Goal: Task Accomplishment & Management: Manage account settings

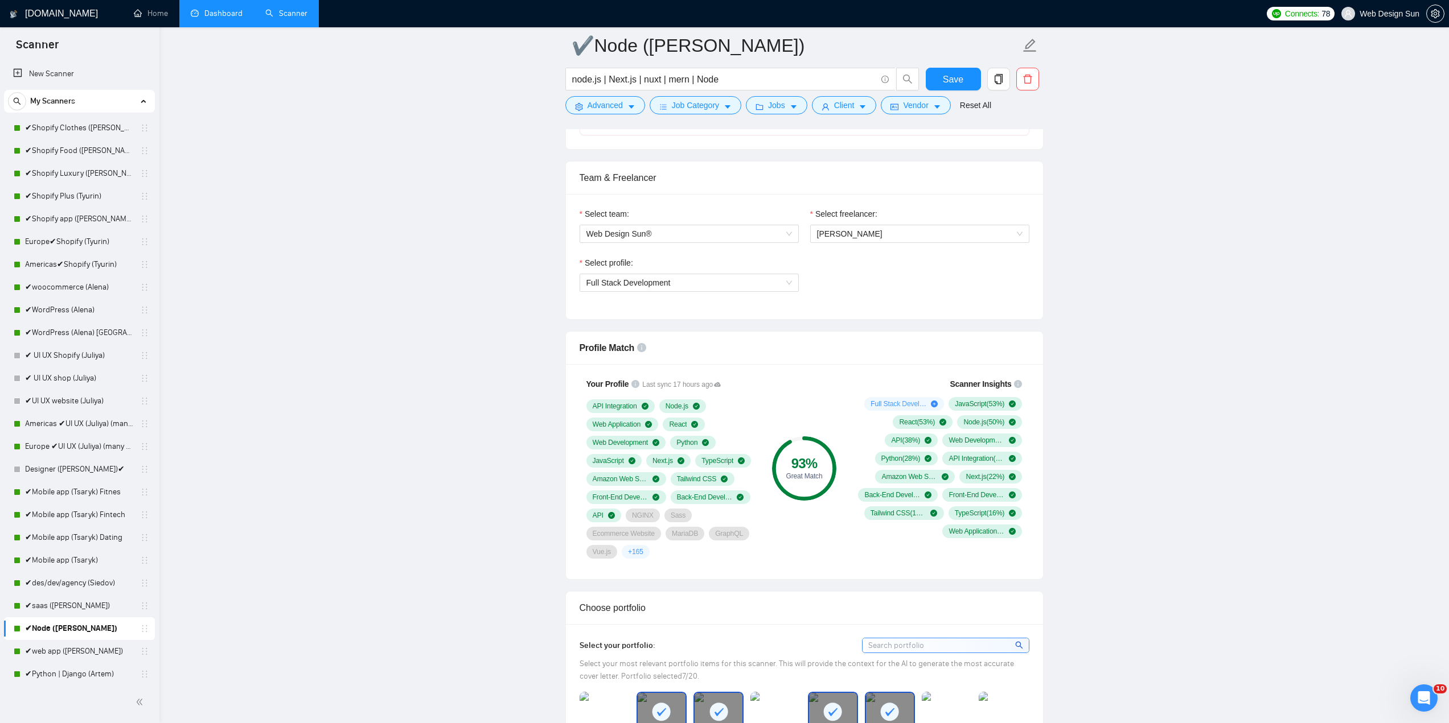
click at [227, 18] on link "Dashboard" at bounding box center [217, 14] width 52 height 10
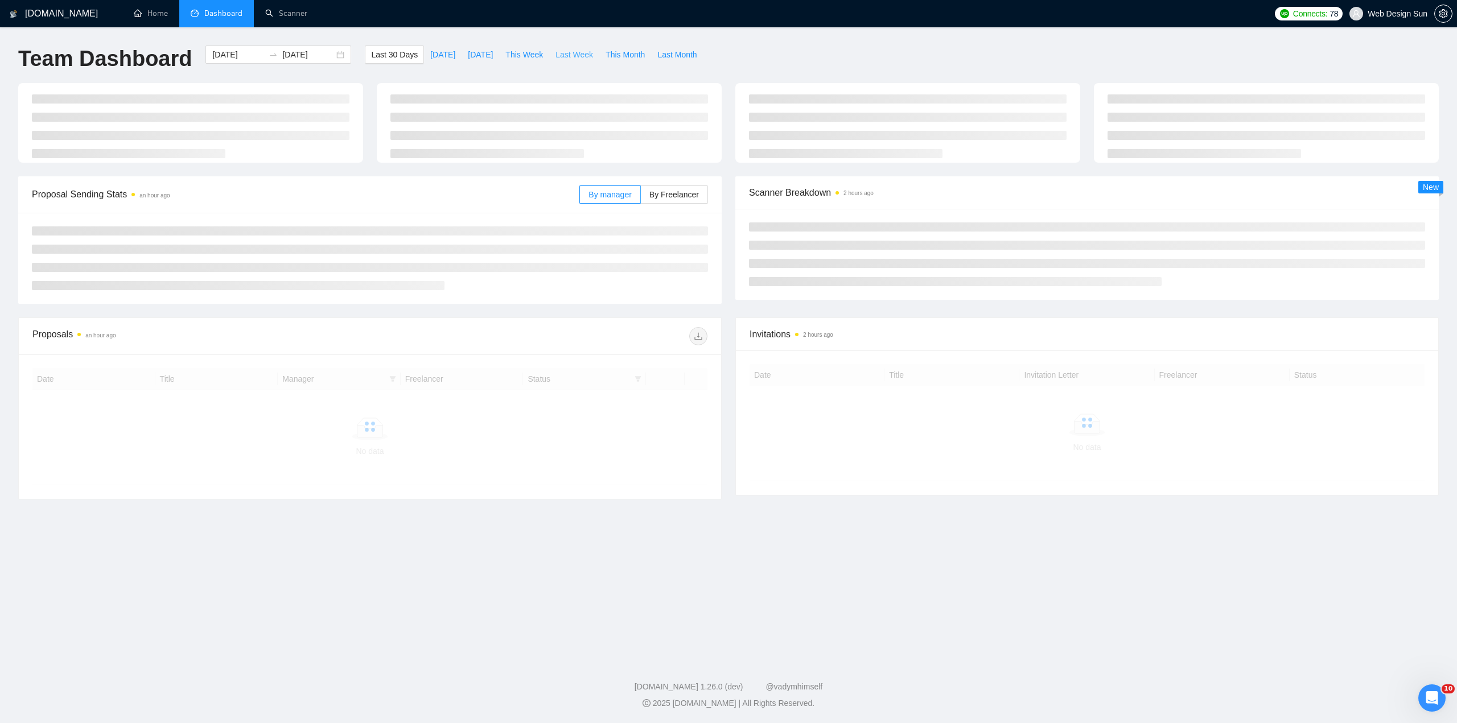
click at [562, 59] on span "Last Week" at bounding box center [575, 54] width 38 height 13
type input "[DATE]"
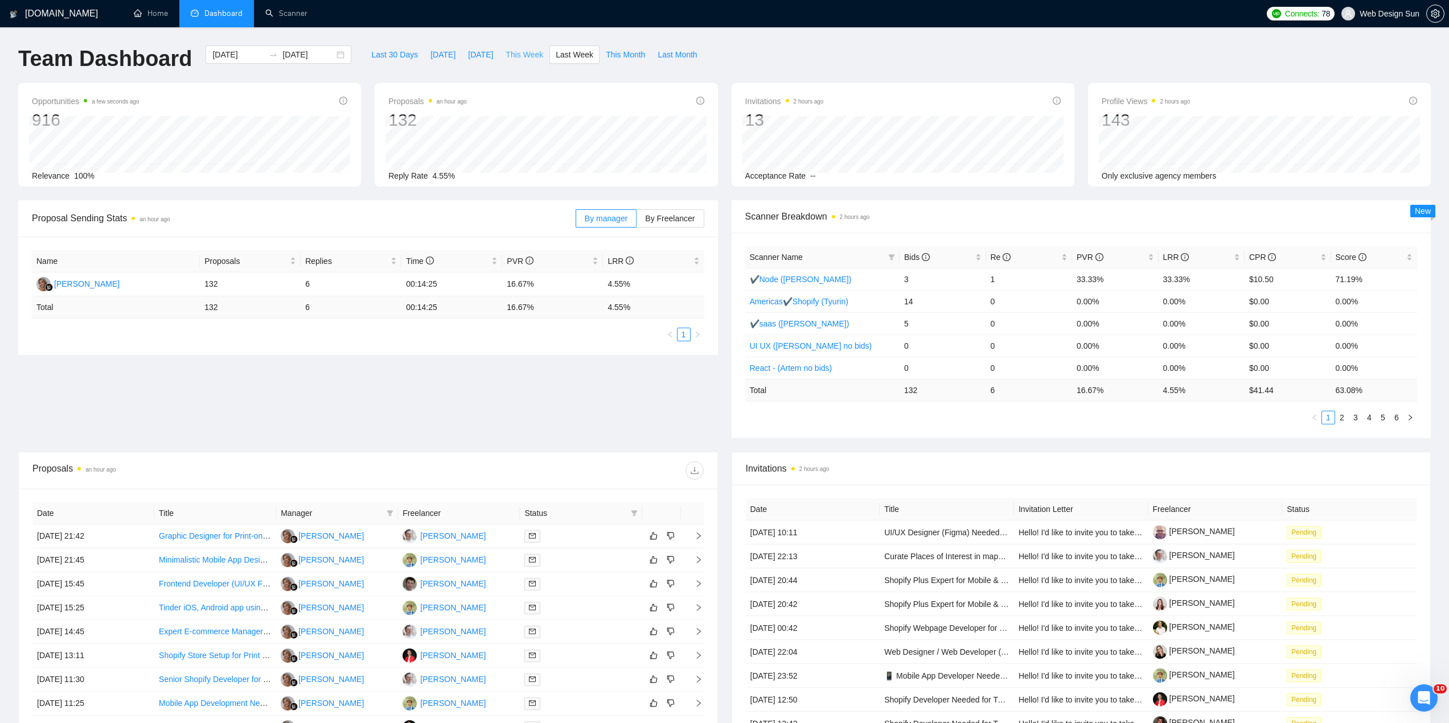
click at [519, 58] on span "This Week" at bounding box center [524, 54] width 38 height 13
type input "[DATE]"
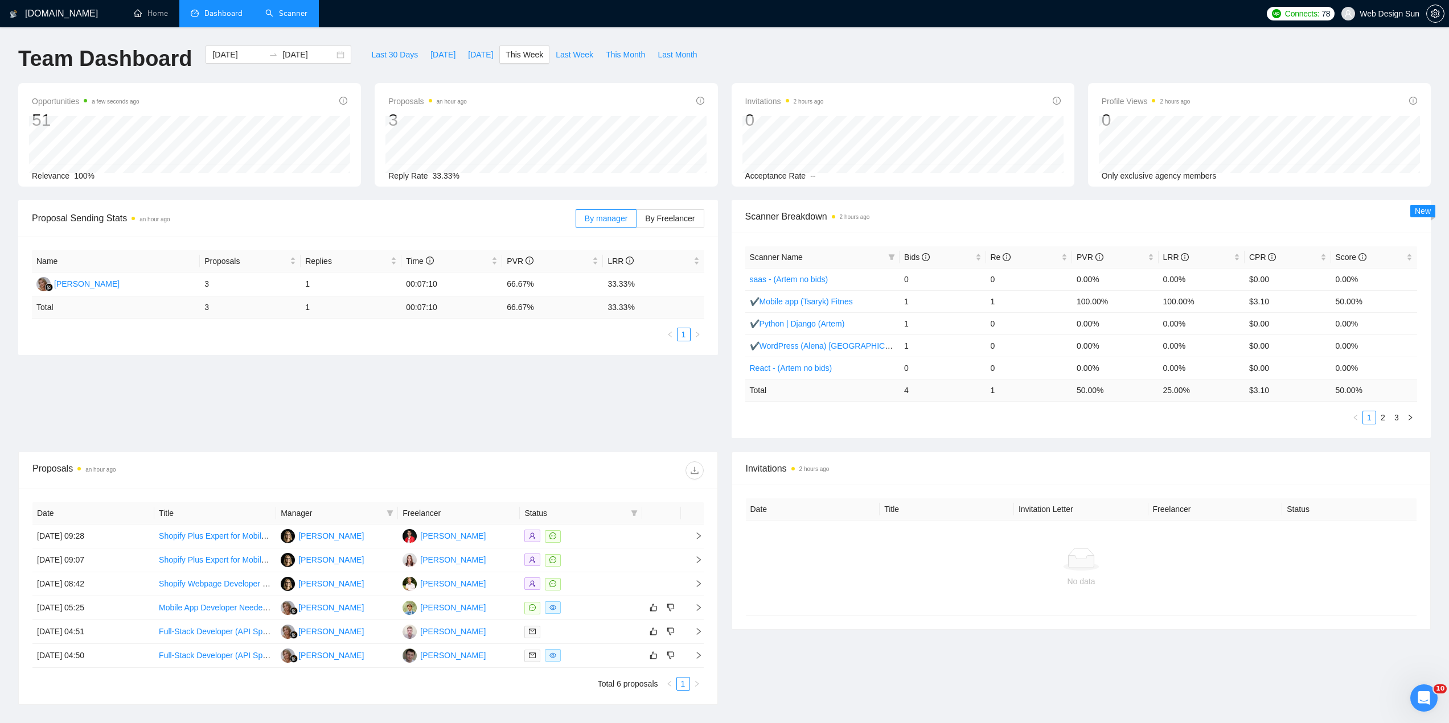
click at [301, 14] on link "Scanner" at bounding box center [286, 14] width 42 height 10
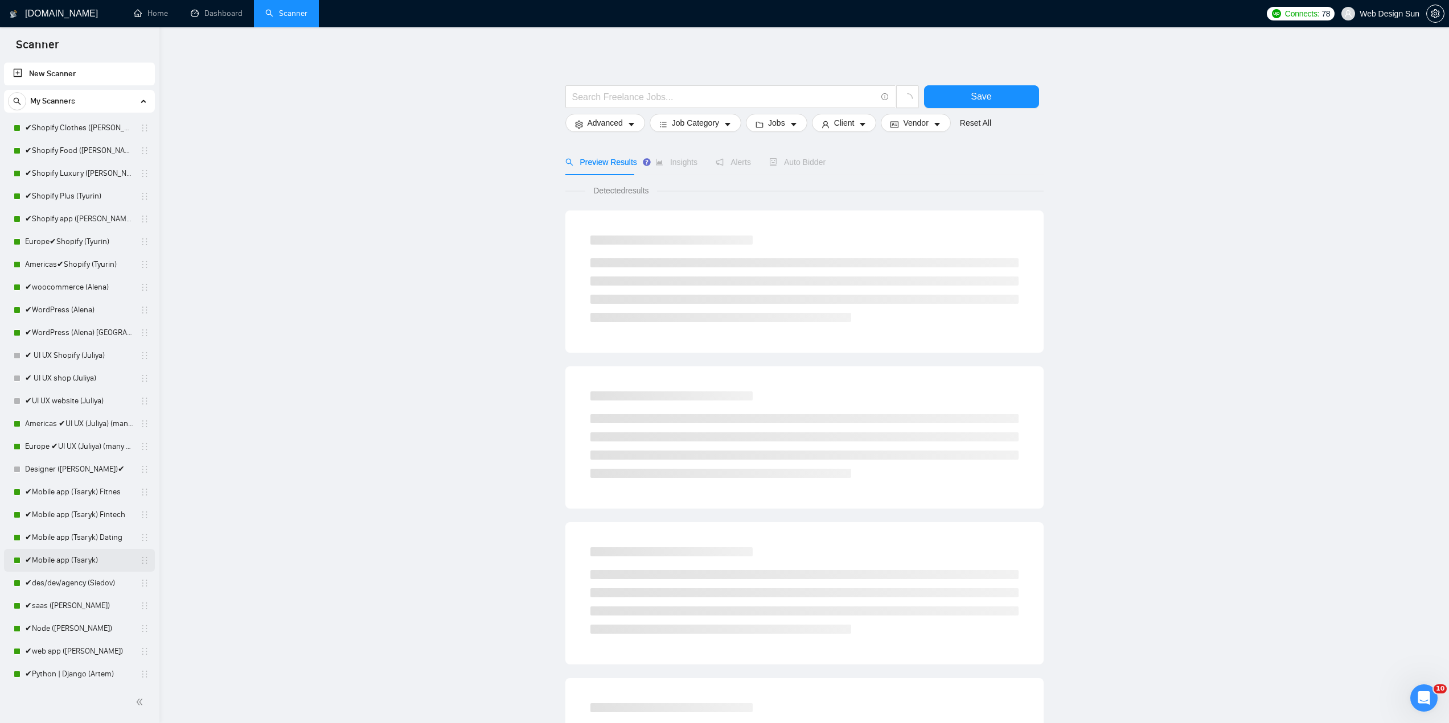
click at [77, 560] on link "✔Mobile app (Tsaryk)" at bounding box center [79, 560] width 108 height 23
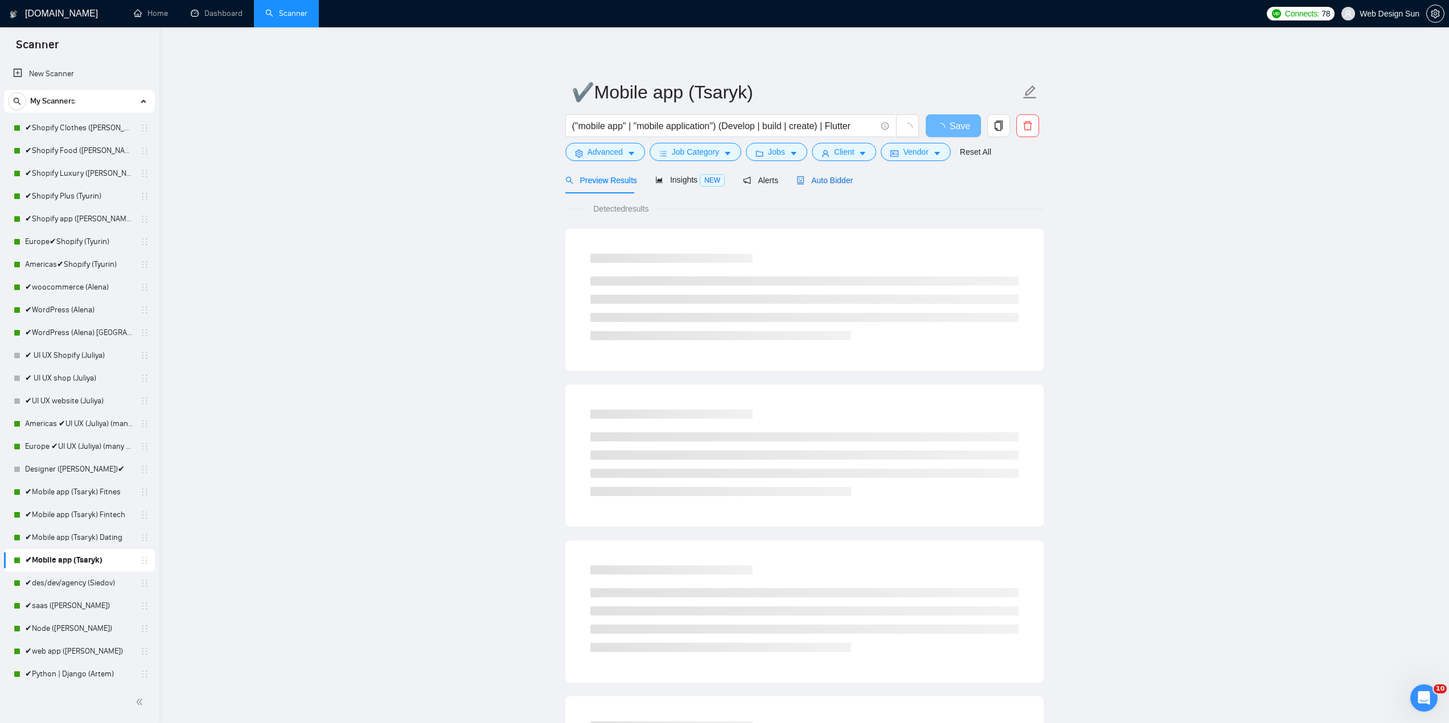
click at [815, 180] on span "Auto Bidder" at bounding box center [824, 180] width 56 height 9
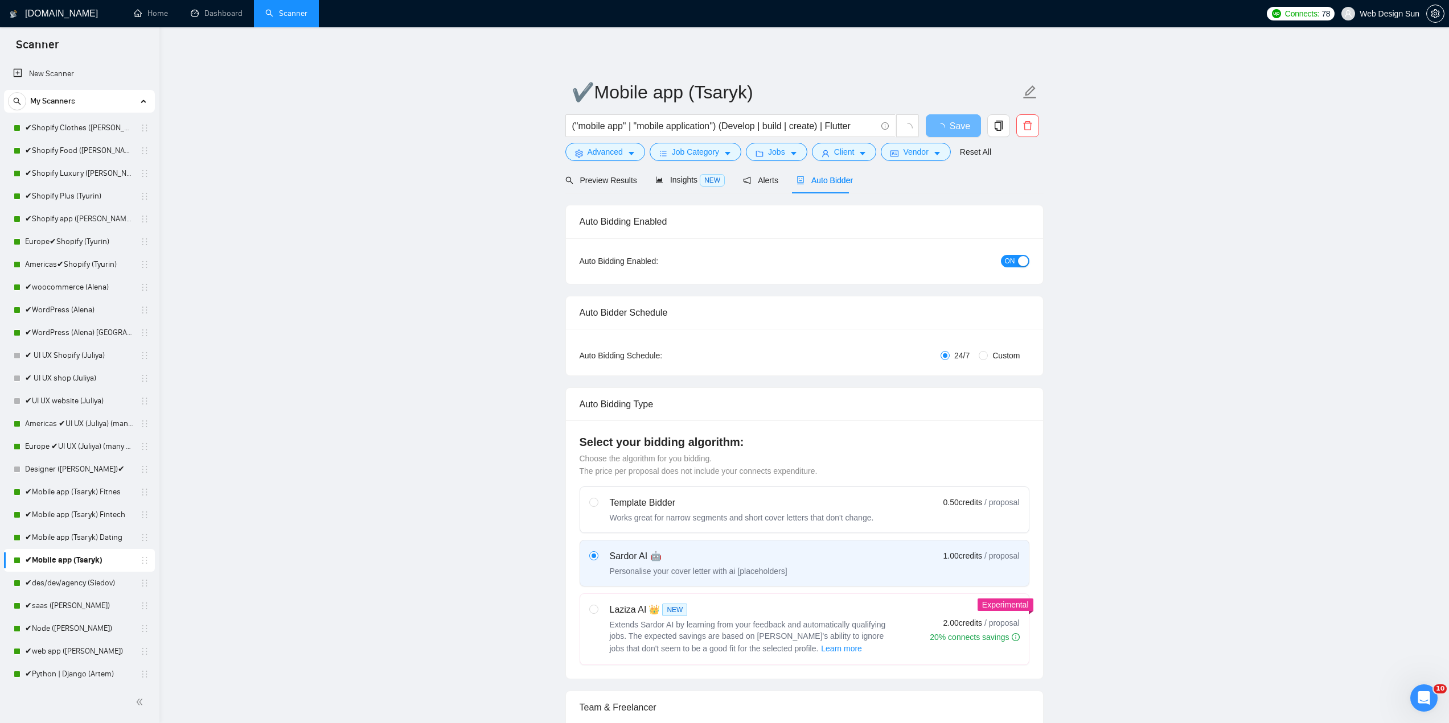
radio input "false"
radio input "true"
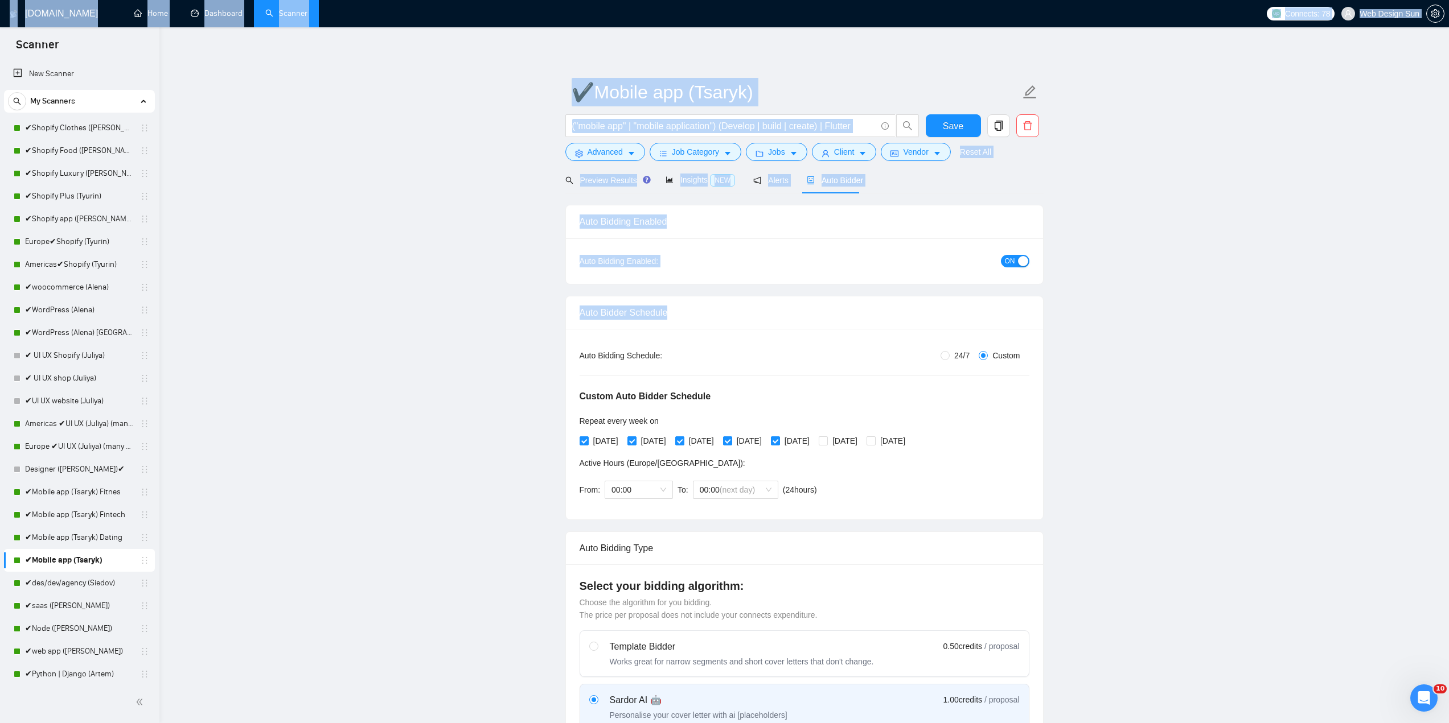
drag, startPoint x: 159, startPoint y: 333, endPoint x: 158, endPoint y: 323, distance: 9.8
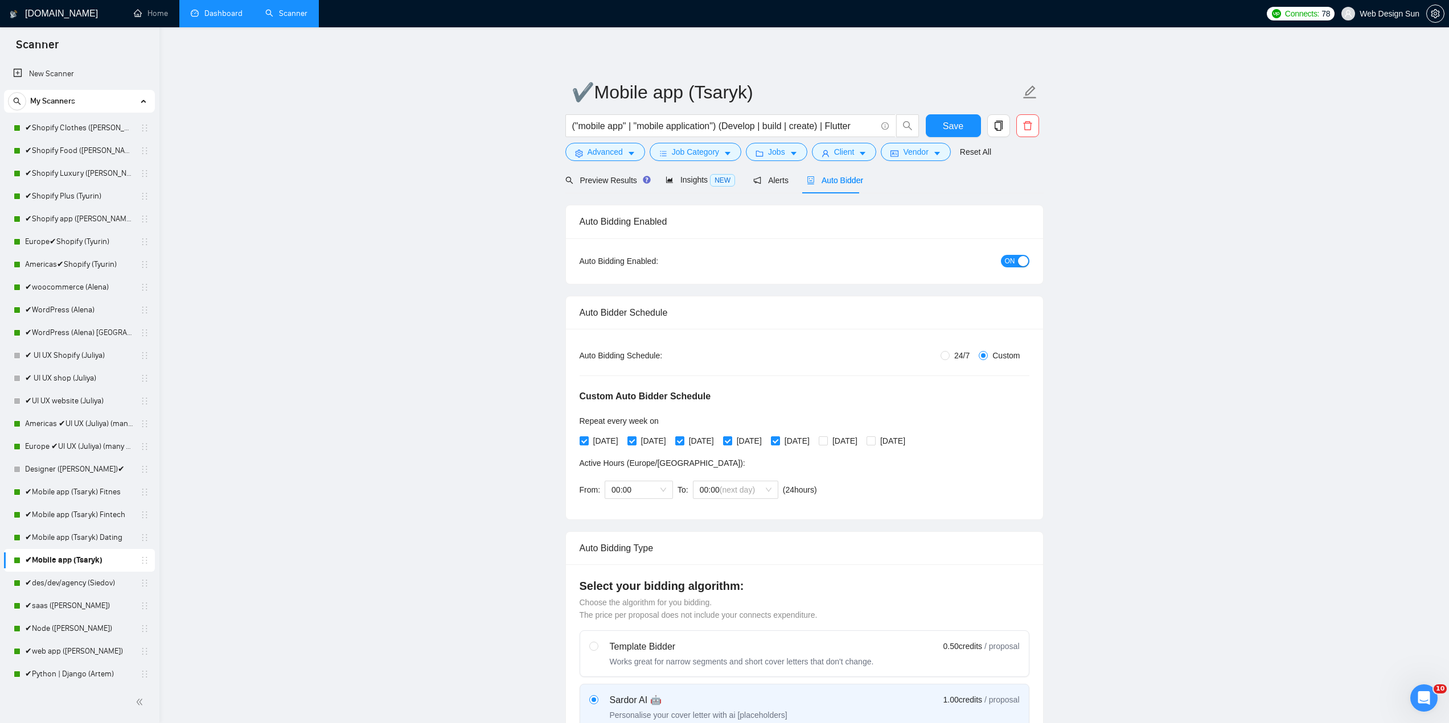
click at [221, 9] on link "Dashboard" at bounding box center [217, 14] width 52 height 10
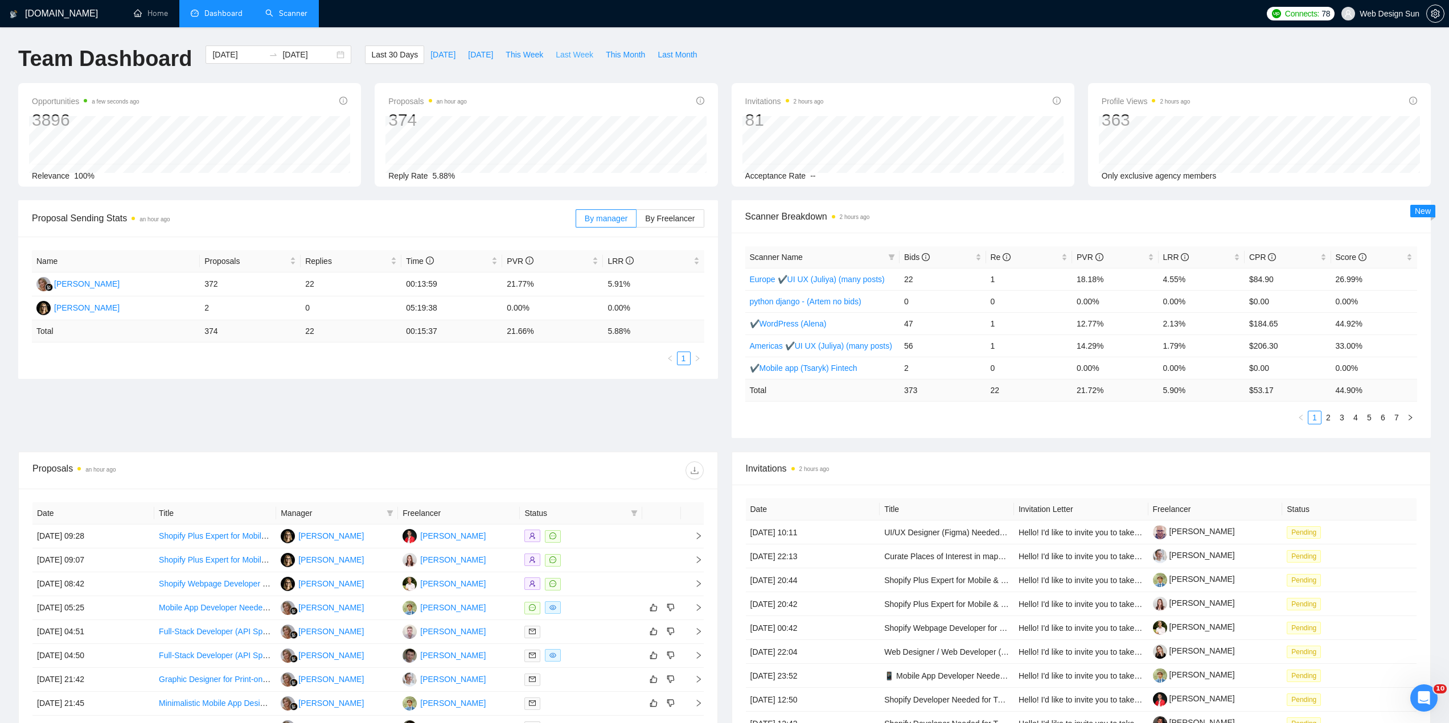
click at [564, 59] on span "Last Week" at bounding box center [575, 54] width 38 height 13
type input "[DATE]"
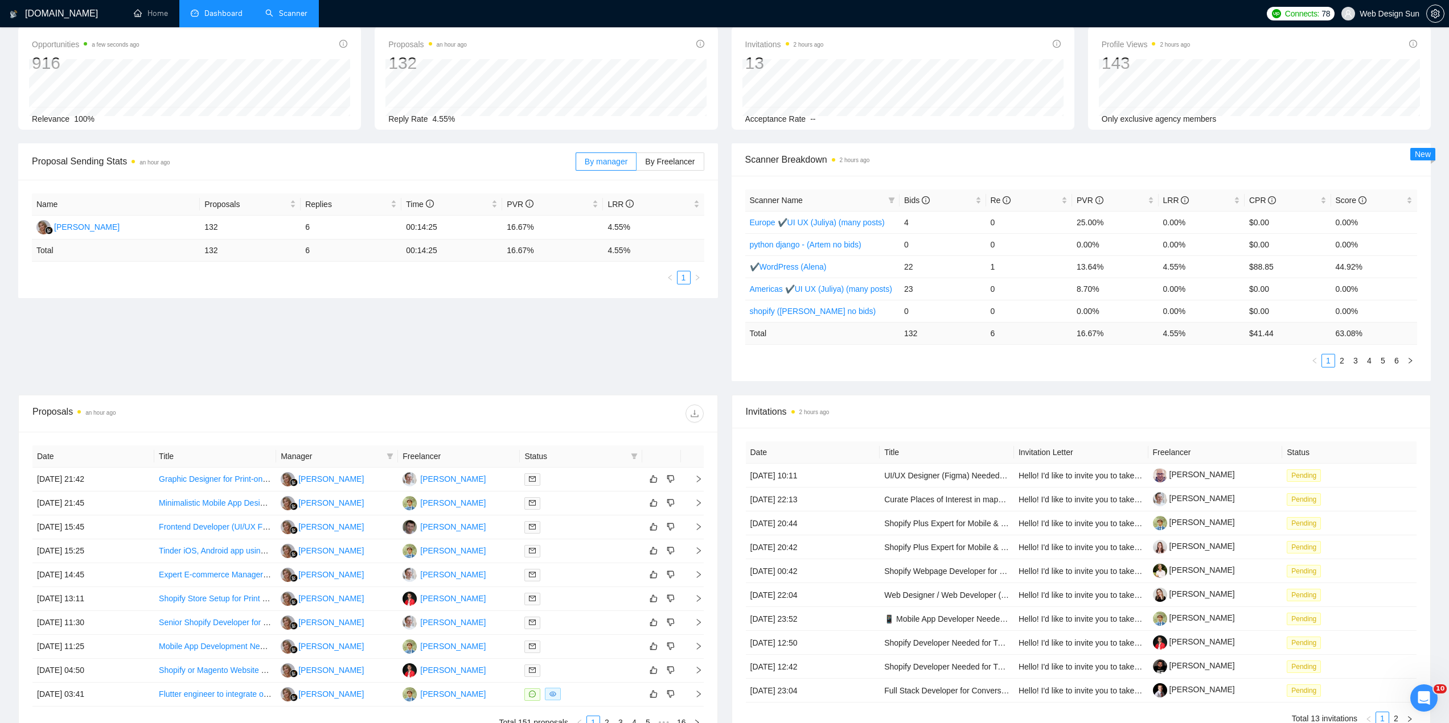
scroll to position [114, 0]
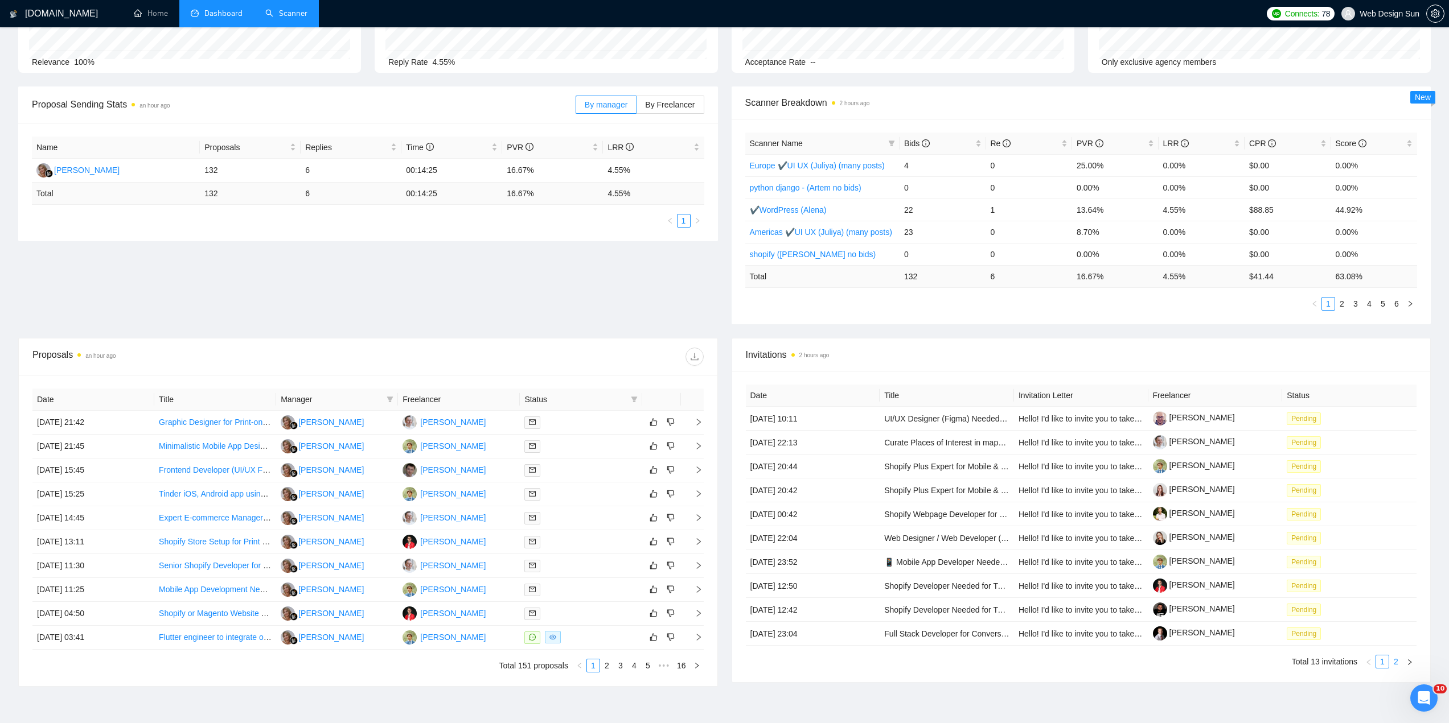
click at [1396, 663] on link "2" at bounding box center [1395, 662] width 13 height 13
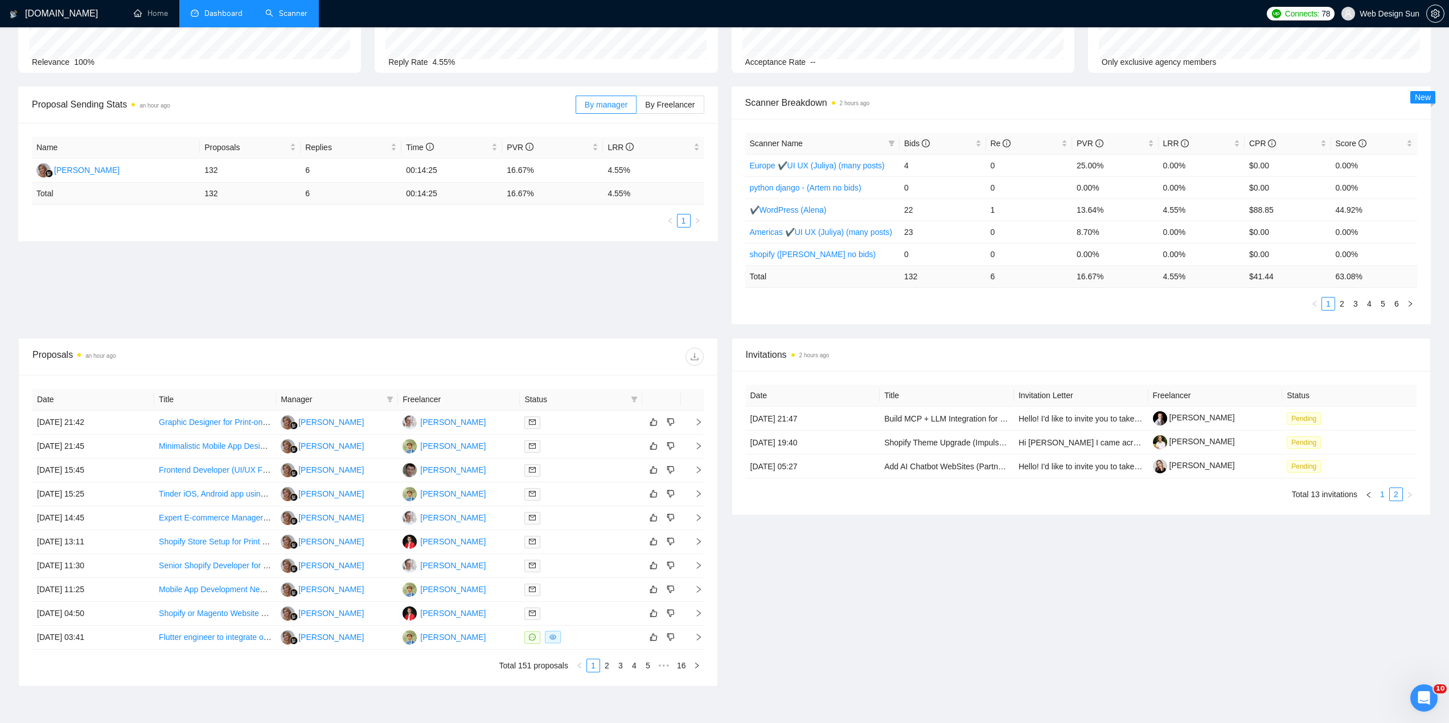
click at [1383, 499] on link "1" at bounding box center [1382, 494] width 13 height 13
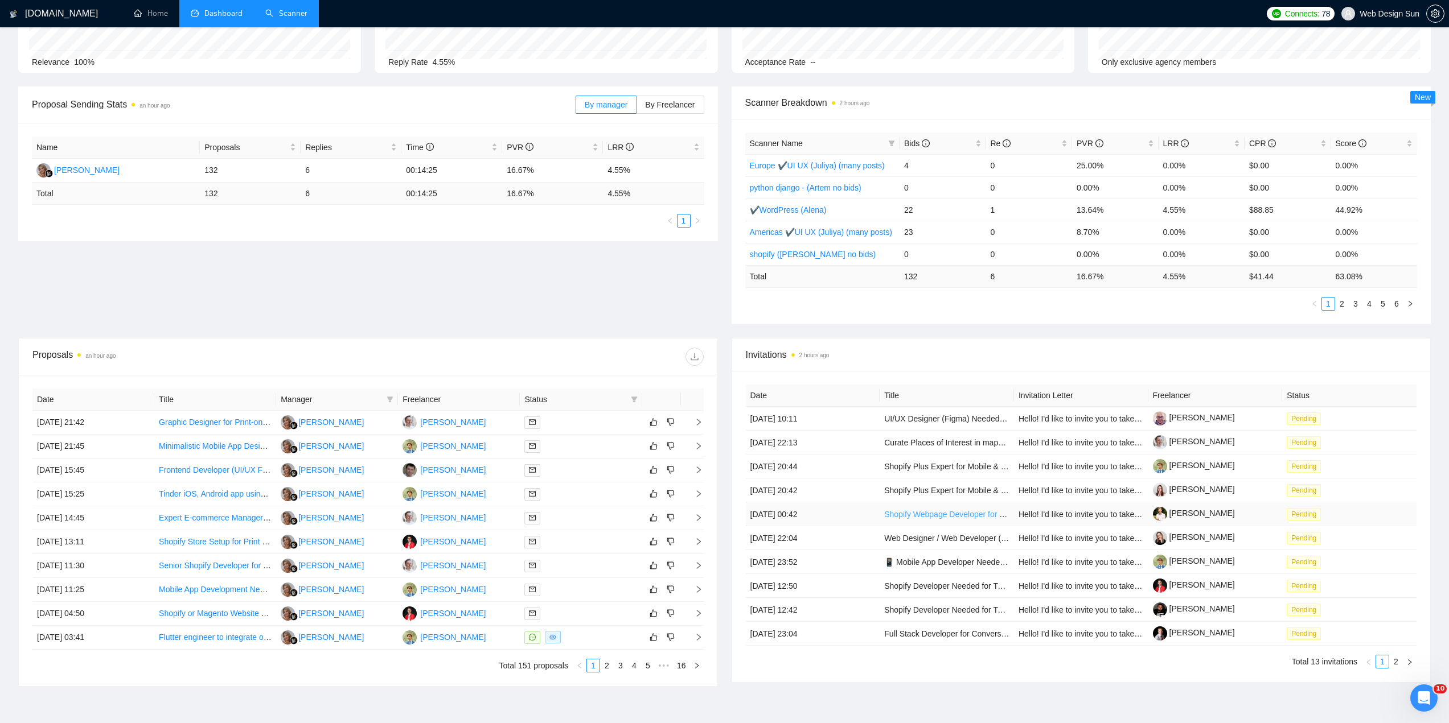
scroll to position [179, 0]
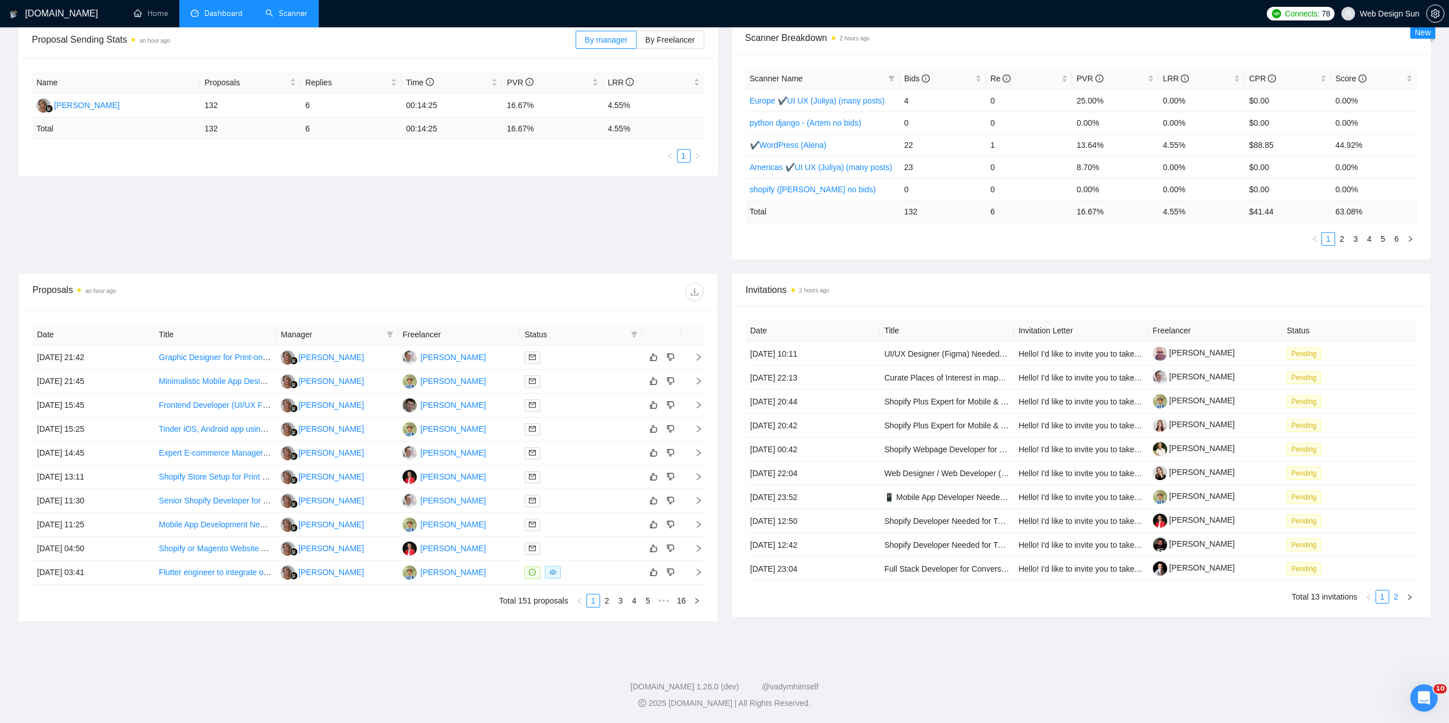
click at [1394, 596] on link "2" at bounding box center [1395, 597] width 13 height 13
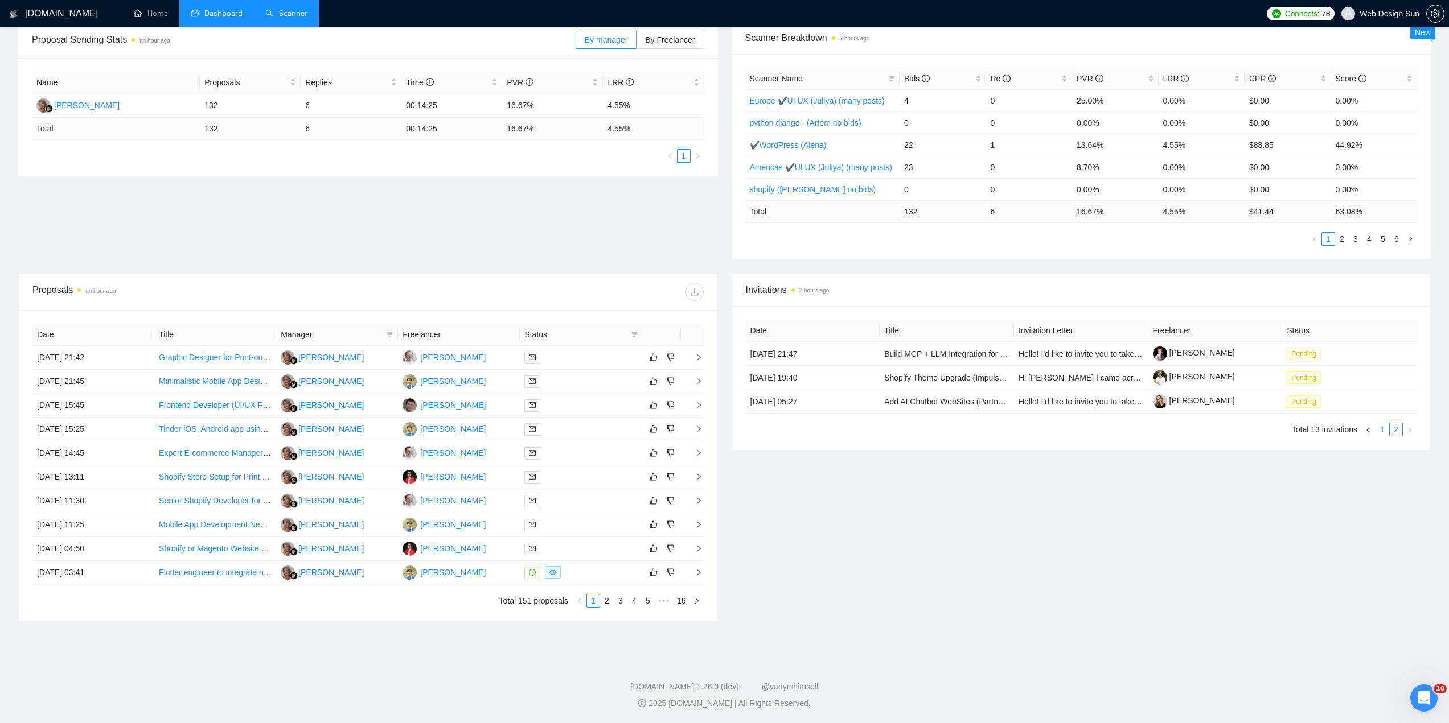
click at [1380, 430] on link "1" at bounding box center [1382, 429] width 13 height 13
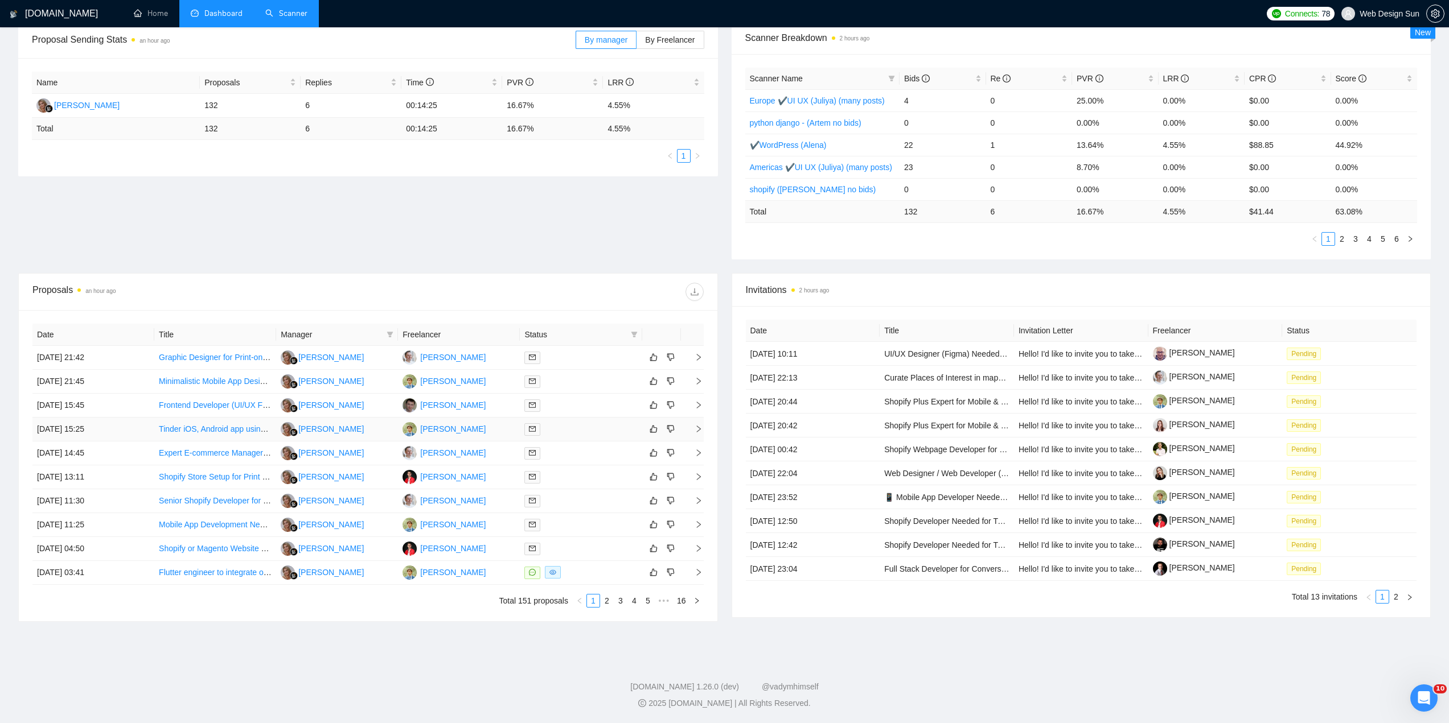
scroll to position [0, 0]
